Goal: Navigation & Orientation: Go to known website

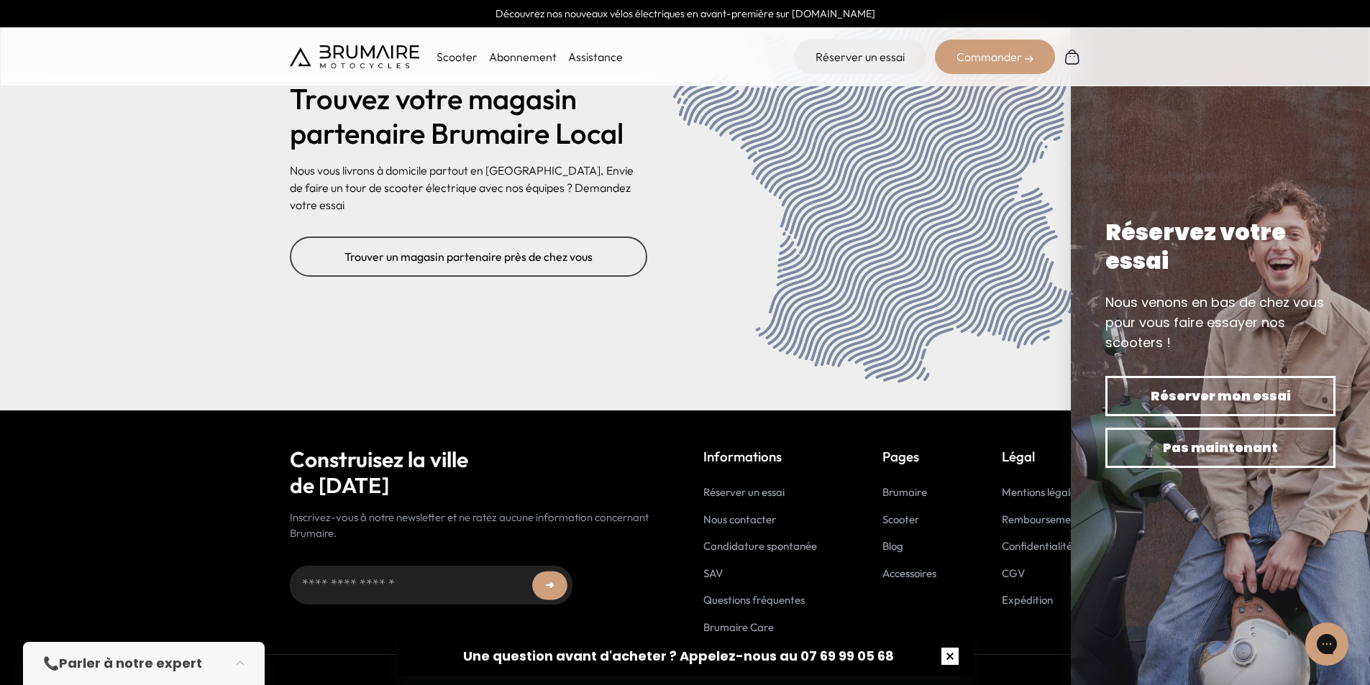
click at [953, 656] on button "button" at bounding box center [950, 656] width 46 height 46
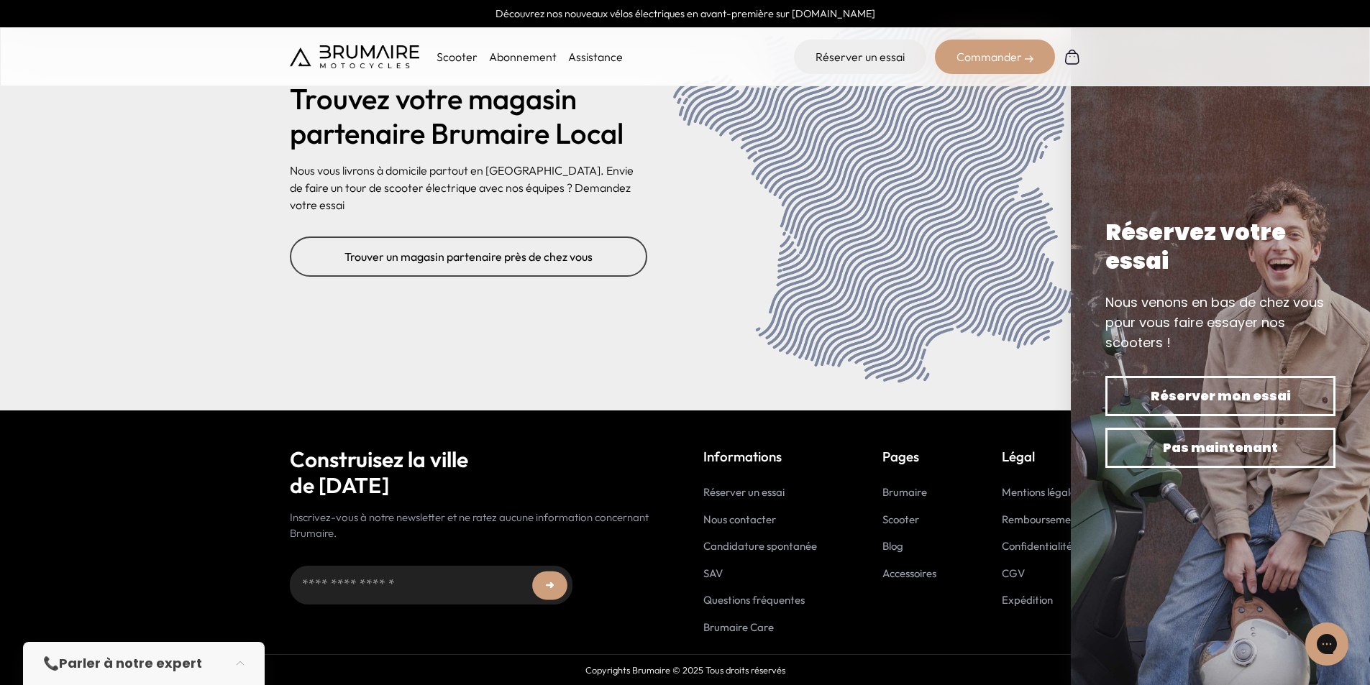
scroll to position [5101, 0]
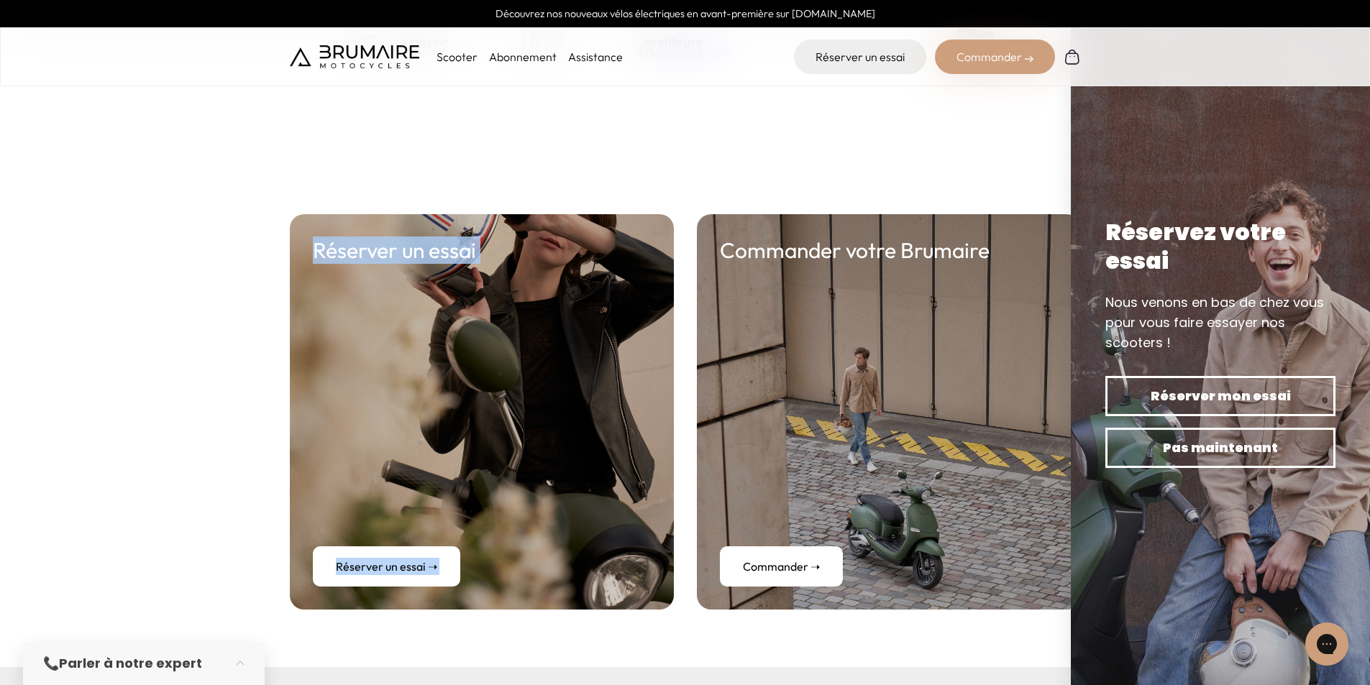
drag, startPoint x: 927, startPoint y: 288, endPoint x: 989, endPoint y: 146, distance: 154.5
click at [989, 146] on section at bounding box center [685, 47] width 1370 height 219
click at [1332, 645] on icon "Gorgias live chat" at bounding box center [1326, 644] width 16 height 16
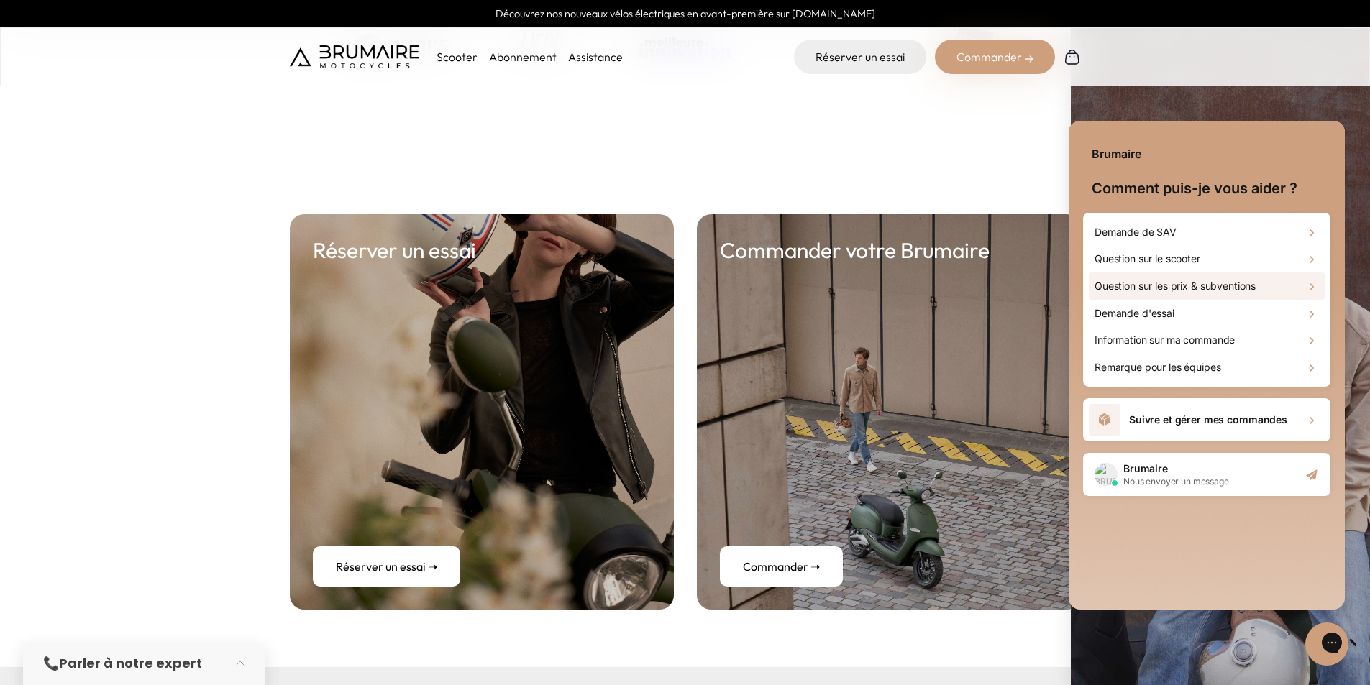
scroll to position [0, 0]
click at [1023, 118] on section at bounding box center [685, 47] width 1370 height 219
click at [1369, 651] on div "Gorgias live chat" at bounding box center [1383, 644] width 16 height 20
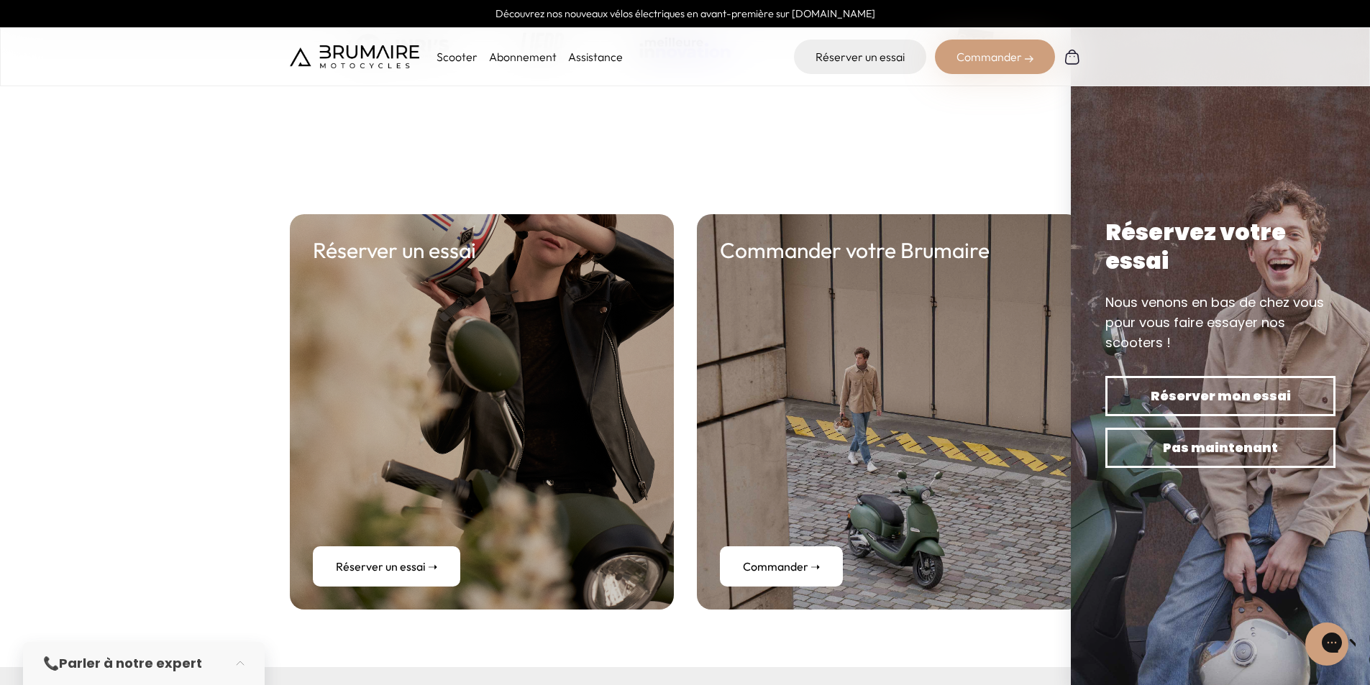
click at [1303, 641] on div "Discutez avec nous" at bounding box center [1327, 644] width 58 height 53
click at [1305, 645] on button "Discutez avec nous" at bounding box center [1326, 643] width 47 height 47
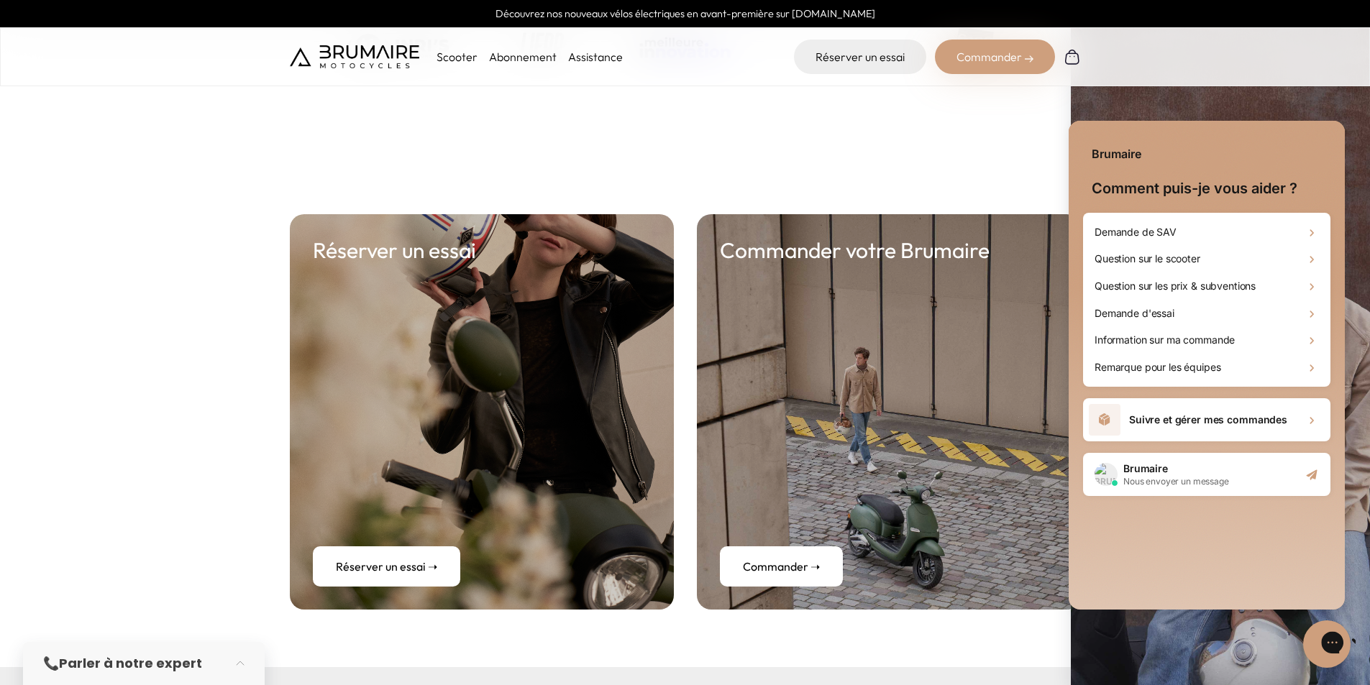
click at [1303, 644] on div "Discutez avec nous" at bounding box center [1327, 644] width 58 height 53
click at [1306, 641] on button "Discutez avec nous" at bounding box center [1326, 643] width 47 height 47
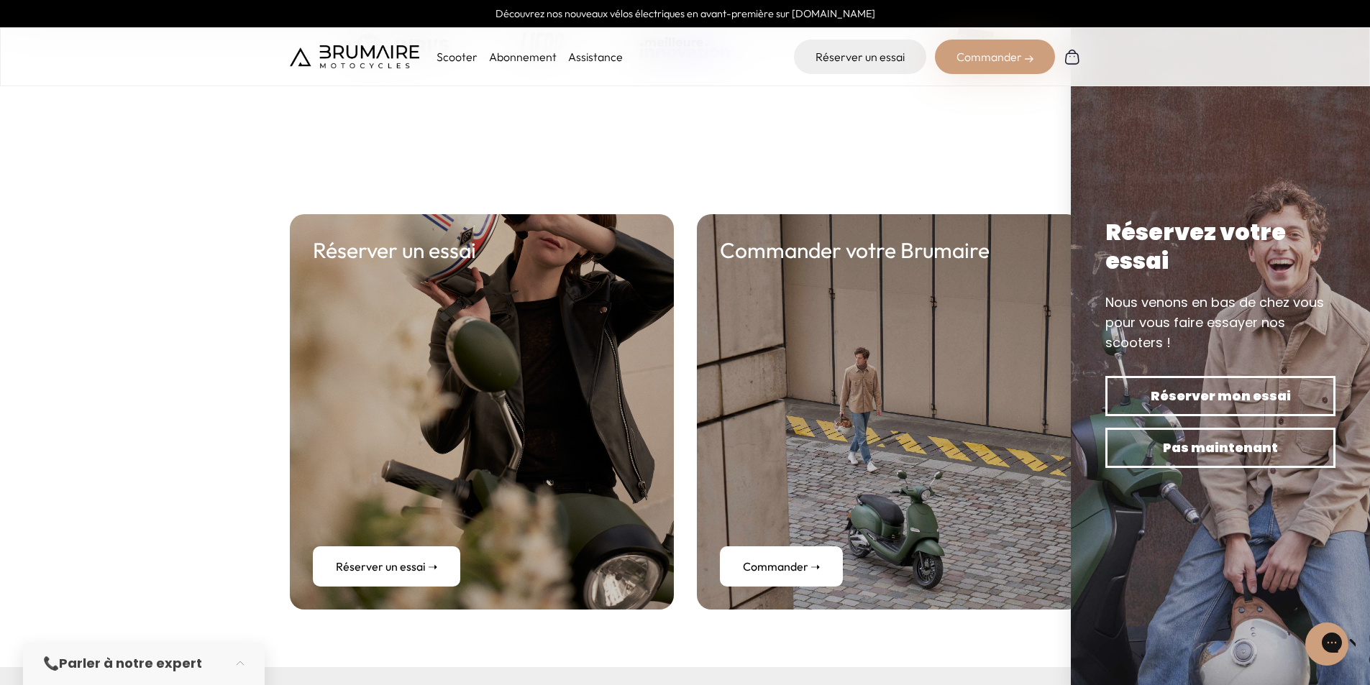
click at [359, 58] on img at bounding box center [354, 56] width 129 height 23
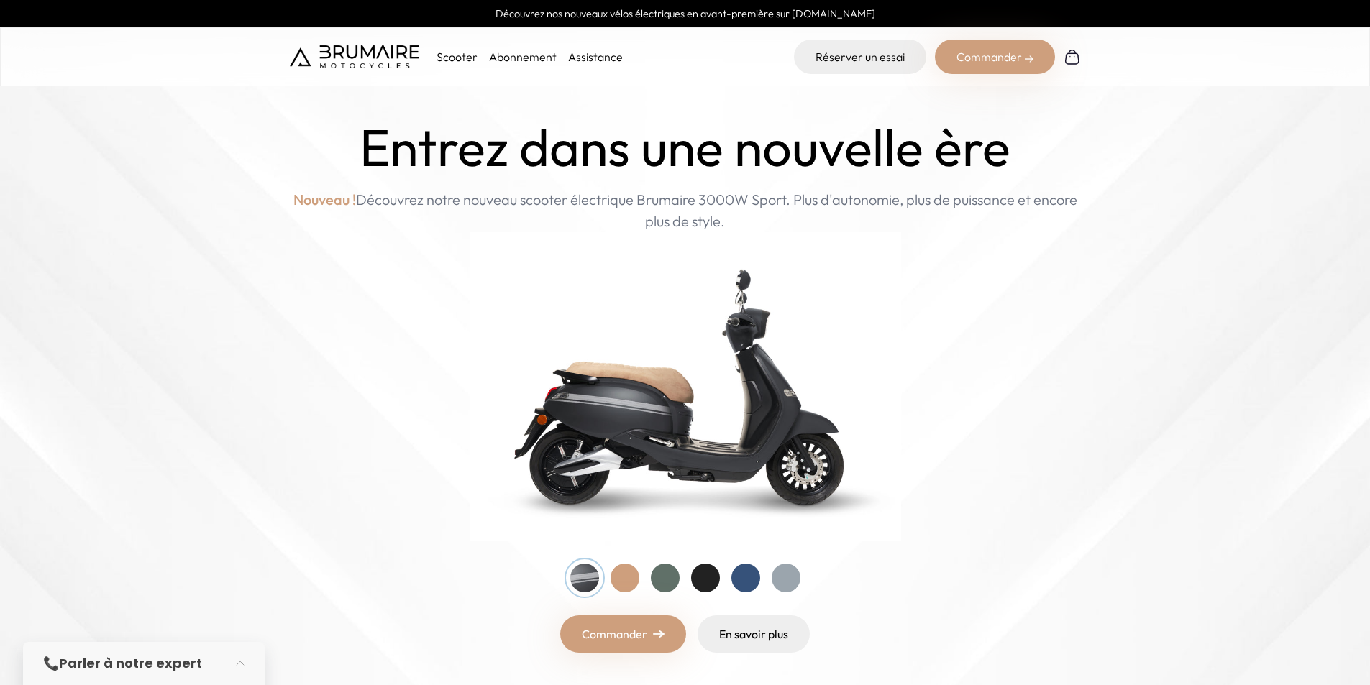
click at [368, 59] on img at bounding box center [354, 56] width 129 height 23
